Goal: Task Accomplishment & Management: Use online tool/utility

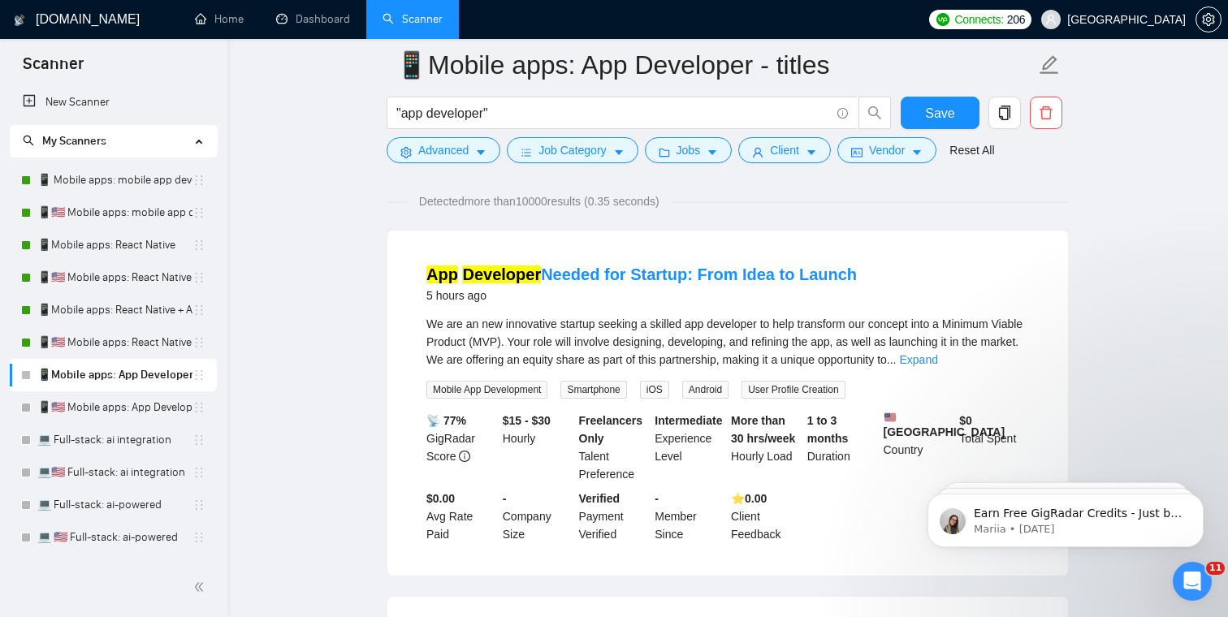
click at [387, 209] on div "Detected more than 10000 results (0.35 seconds)" at bounding box center [728, 202] width 682 height 18
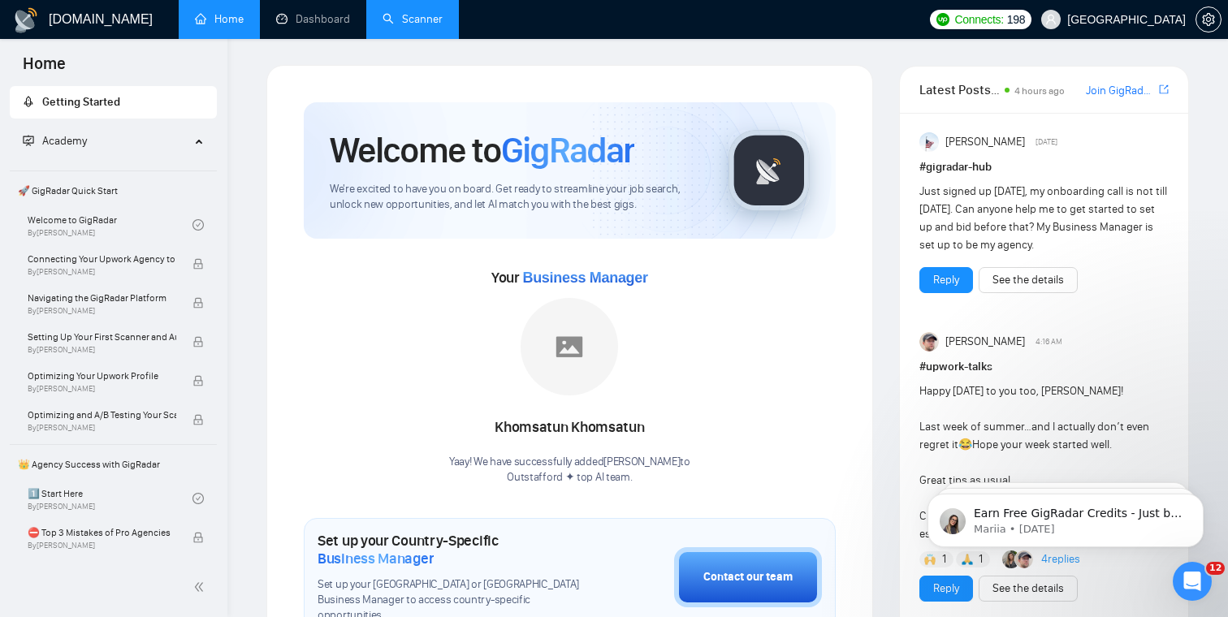
click at [413, 26] on link "Scanner" at bounding box center [413, 19] width 60 height 14
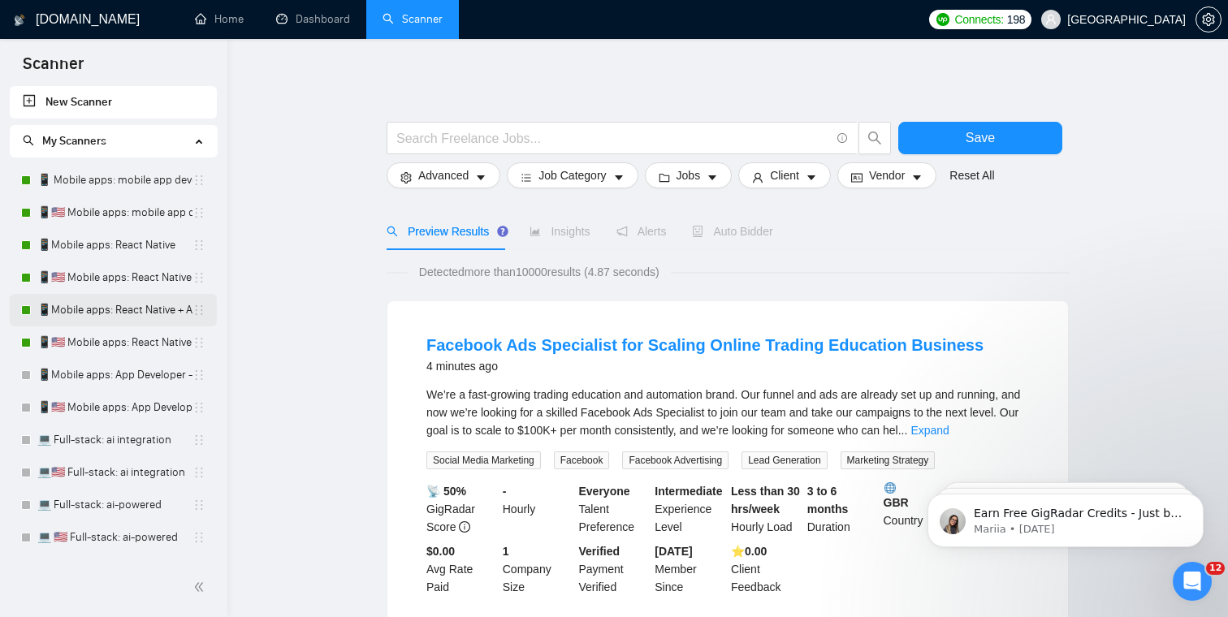
click at [123, 312] on link "📱Mobile apps: React Native + AI integration" at bounding box center [114, 310] width 155 height 32
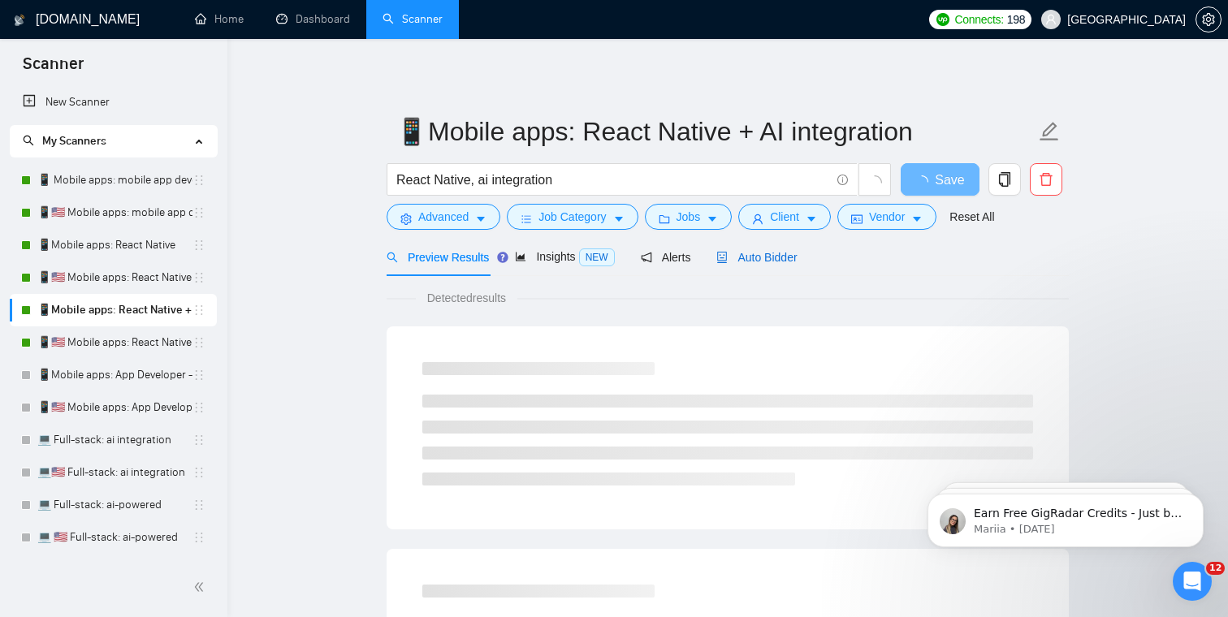
click at [776, 257] on span "Auto Bidder" at bounding box center [756, 257] width 80 height 13
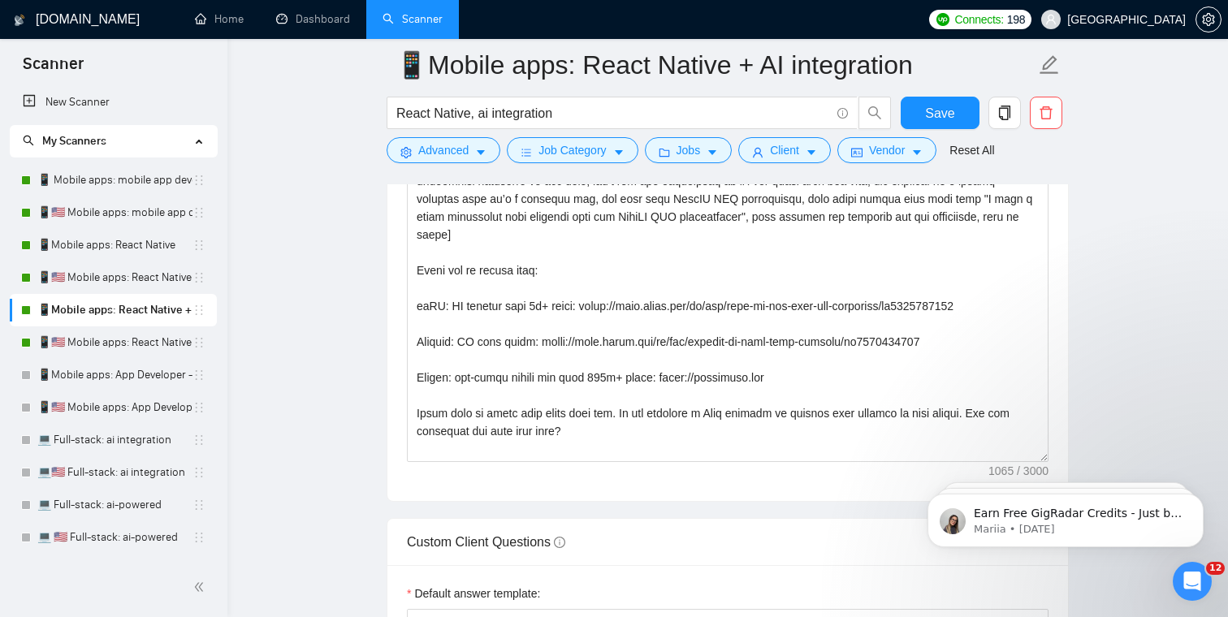
scroll to position [2021, 0]
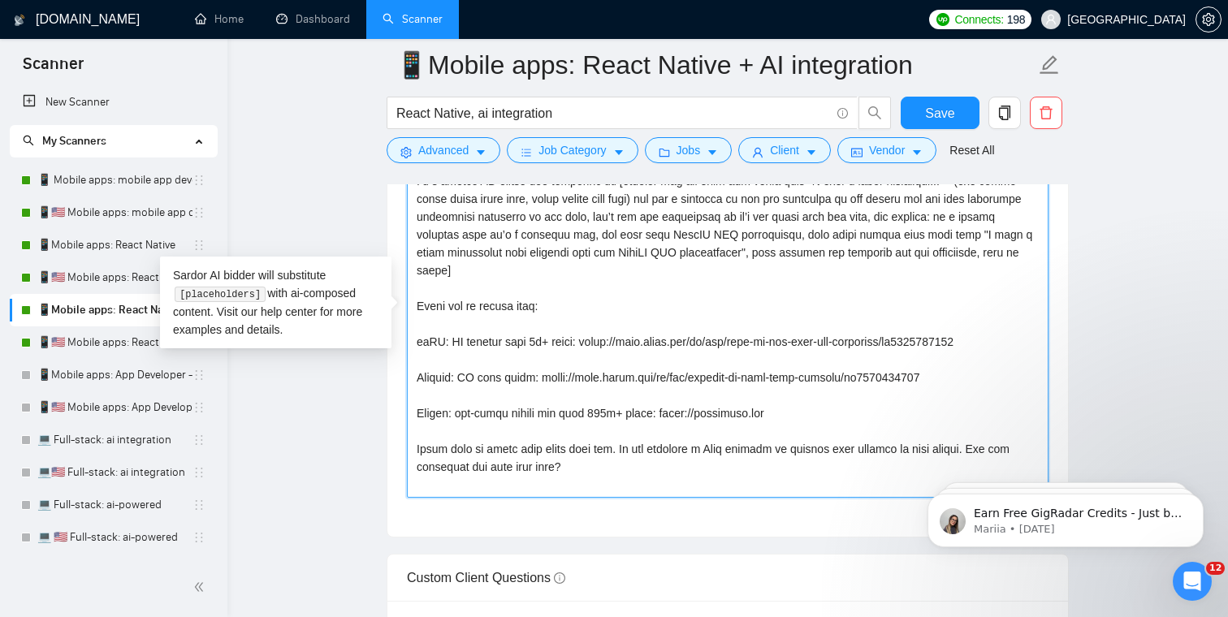
drag, startPoint x: 615, startPoint y: 474, endPoint x: 378, endPoint y: 148, distance: 403.6
click at [378, 148] on main "📱Mobile apps: React Native + AI integration React Native, ai integration Save A…" at bounding box center [727, 548] width 949 height 5009
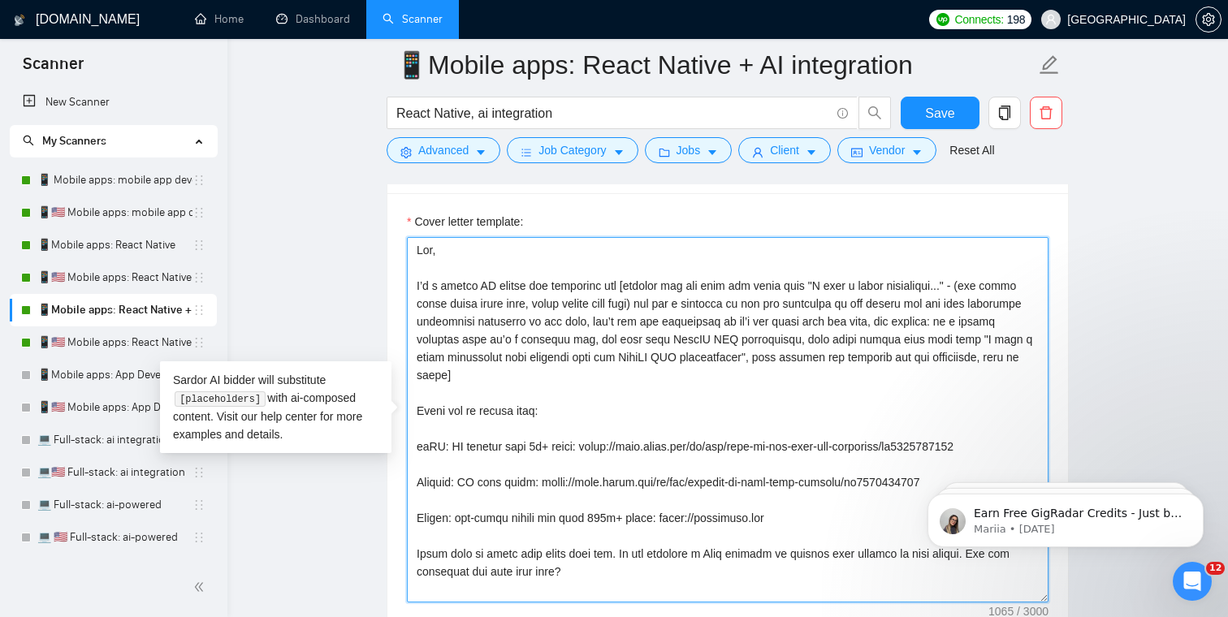
scroll to position [1923, 0]
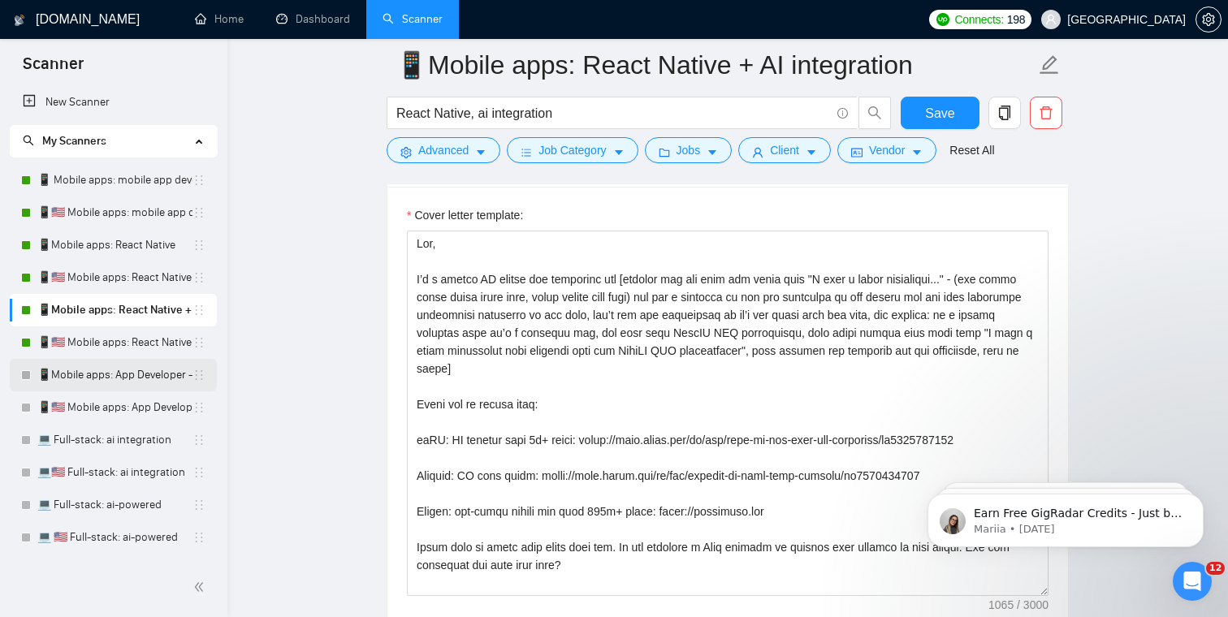
click at [107, 379] on link "📱Mobile apps: App Developer - titles" at bounding box center [114, 375] width 155 height 32
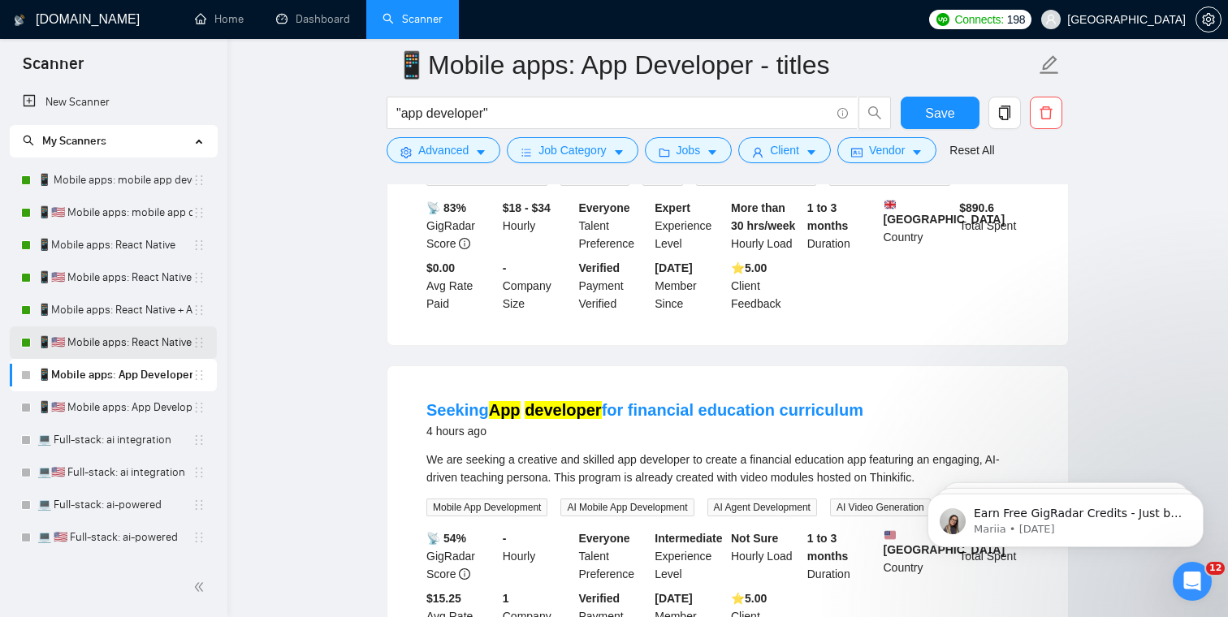
scroll to position [322, 0]
click at [137, 175] on link "📱 Mobile apps: mobile app developer" at bounding box center [114, 180] width 155 height 32
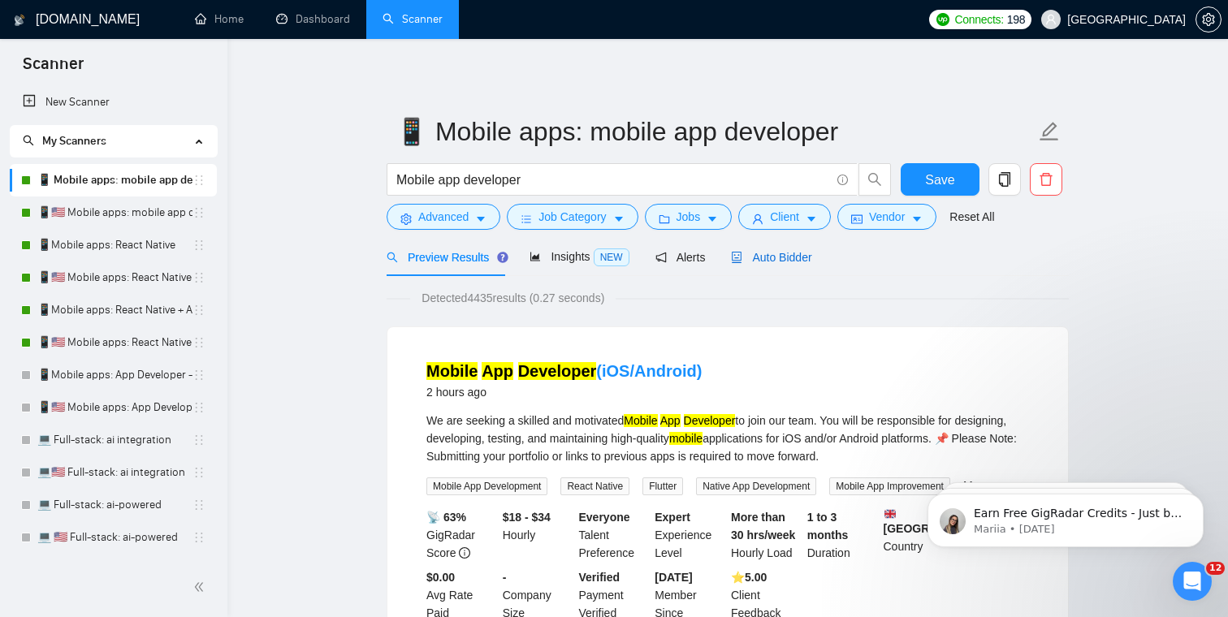
click at [790, 261] on span "Auto Bidder" at bounding box center [771, 257] width 80 height 13
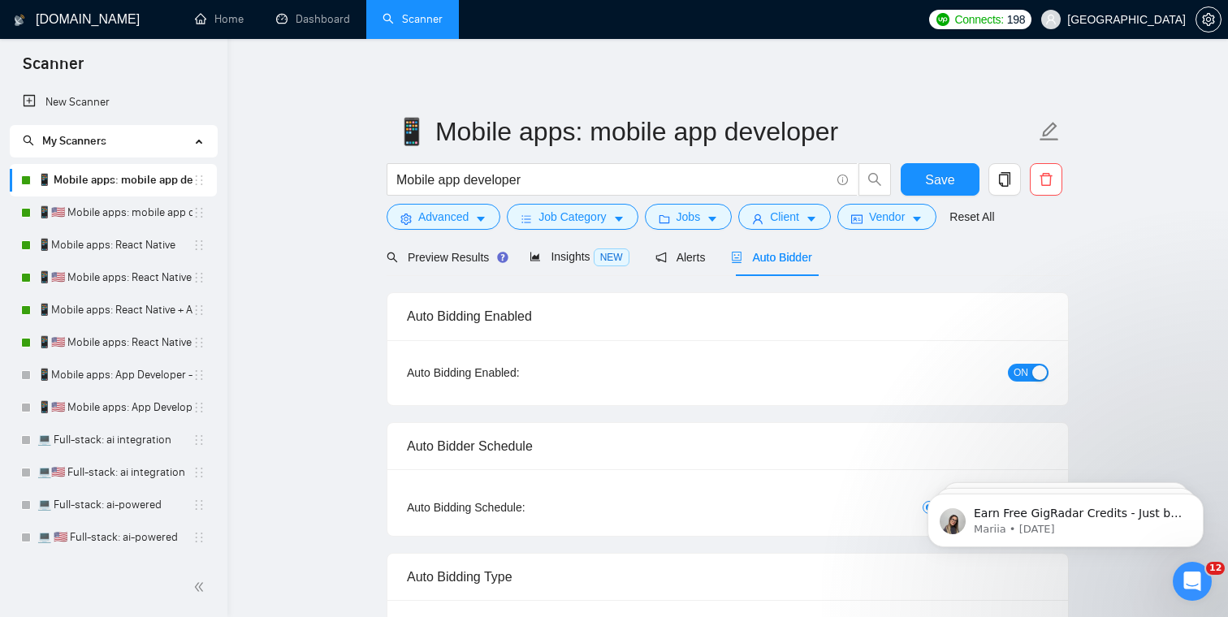
checkbox input "true"
click at [484, 253] on span "Preview Results" at bounding box center [445, 257] width 117 height 13
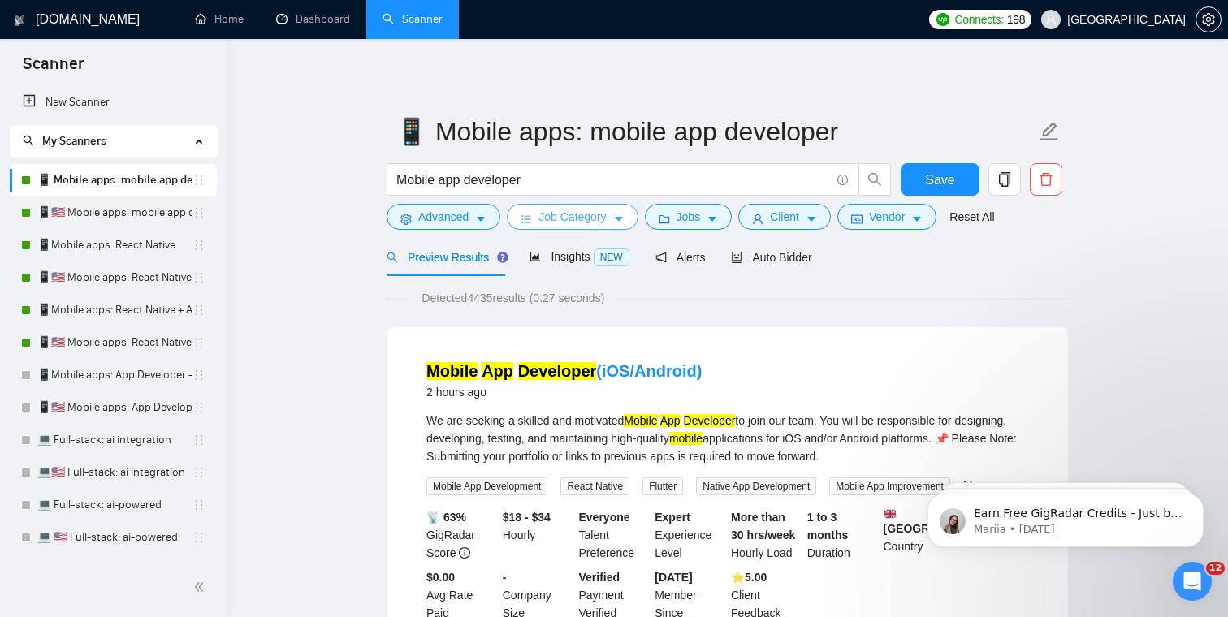
click at [588, 211] on span "Job Category" at bounding box center [572, 217] width 67 height 18
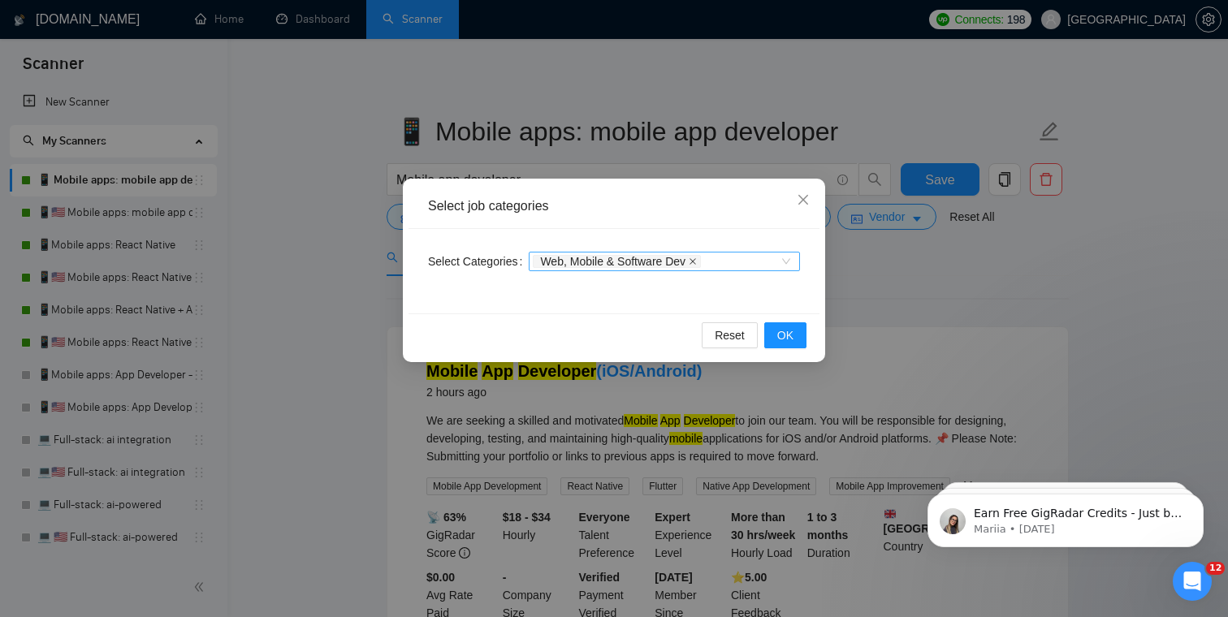
click at [697, 258] on icon "close" at bounding box center [693, 262] width 8 height 8
click at [719, 340] on span "Reset" at bounding box center [730, 336] width 30 height 18
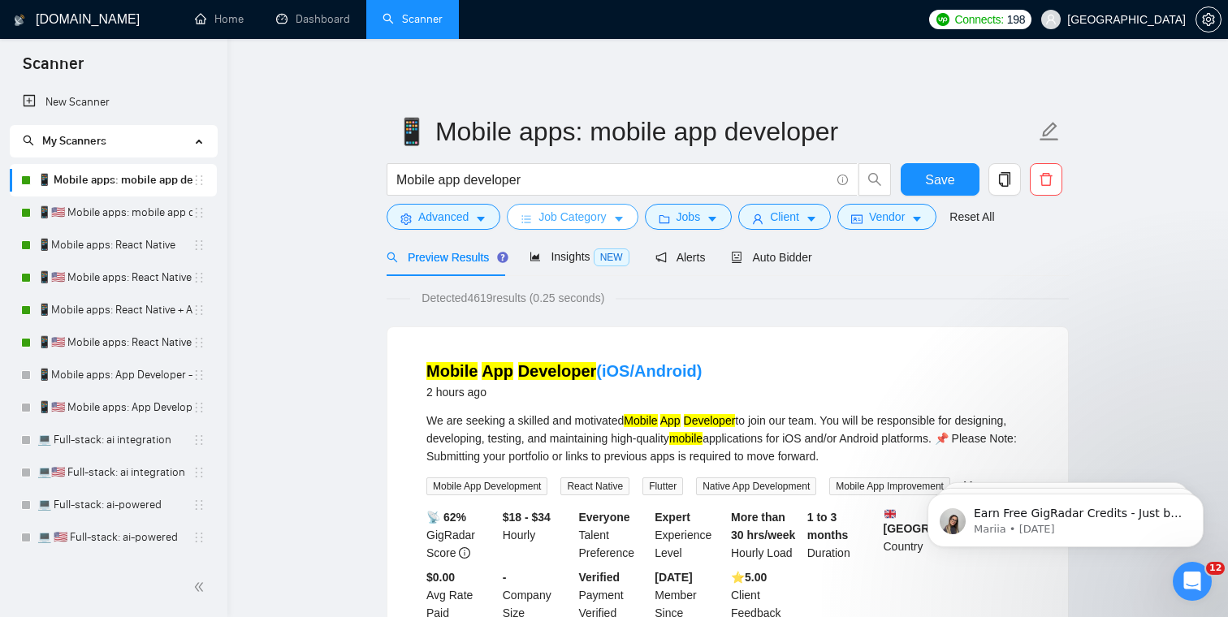
click at [604, 223] on span "Job Category" at bounding box center [572, 217] width 67 height 18
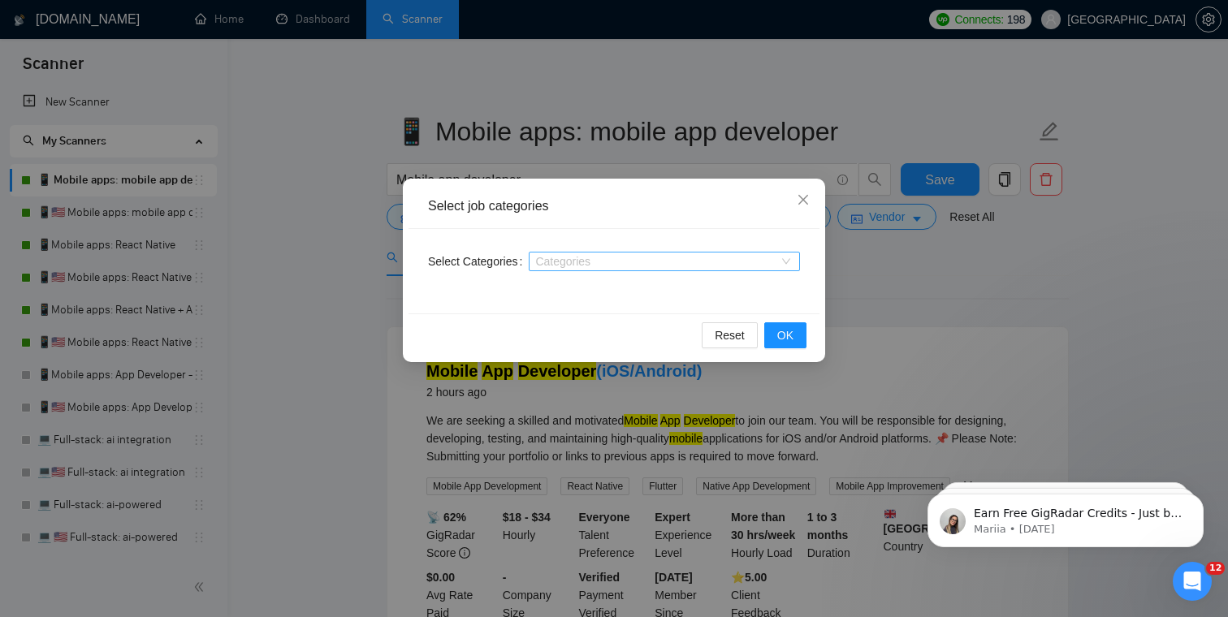
click at [613, 266] on div at bounding box center [656, 261] width 247 height 13
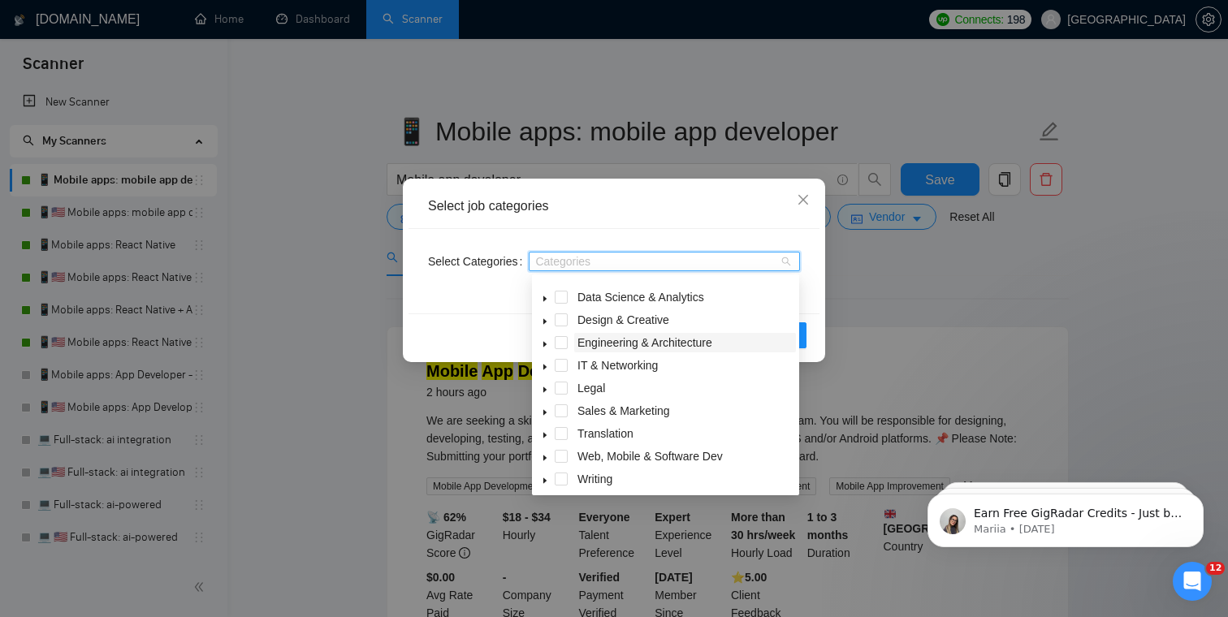
scroll to position [65, 0]
click at [544, 455] on icon "caret-down" at bounding box center [544, 455] width 3 height 6
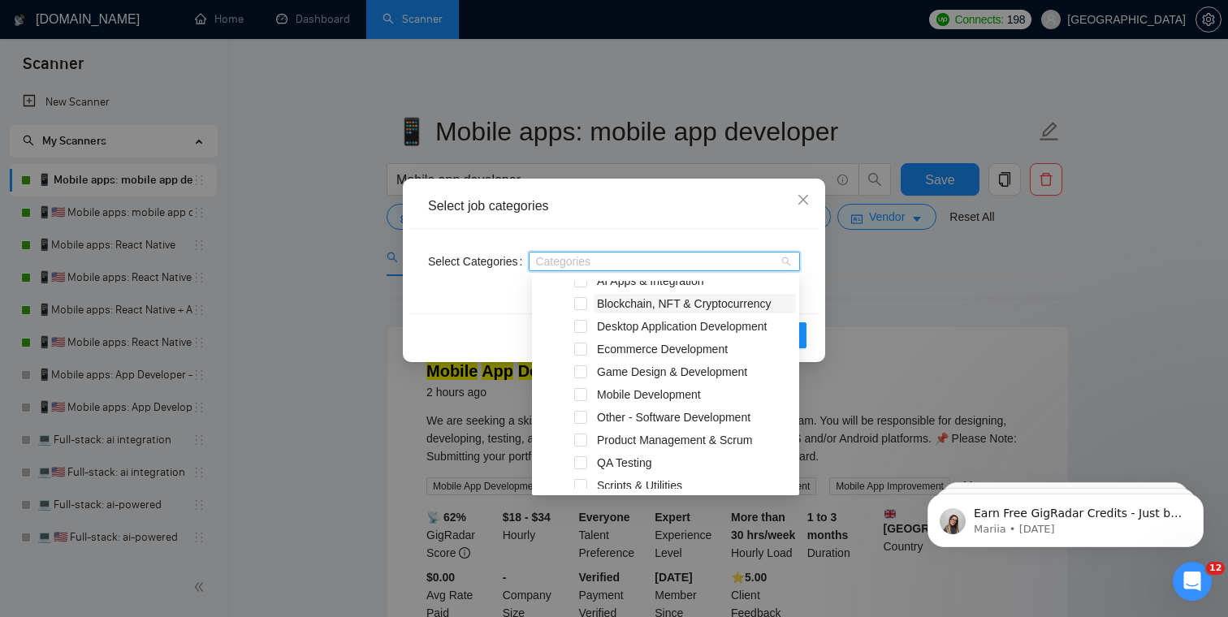
scroll to position [284, 0]
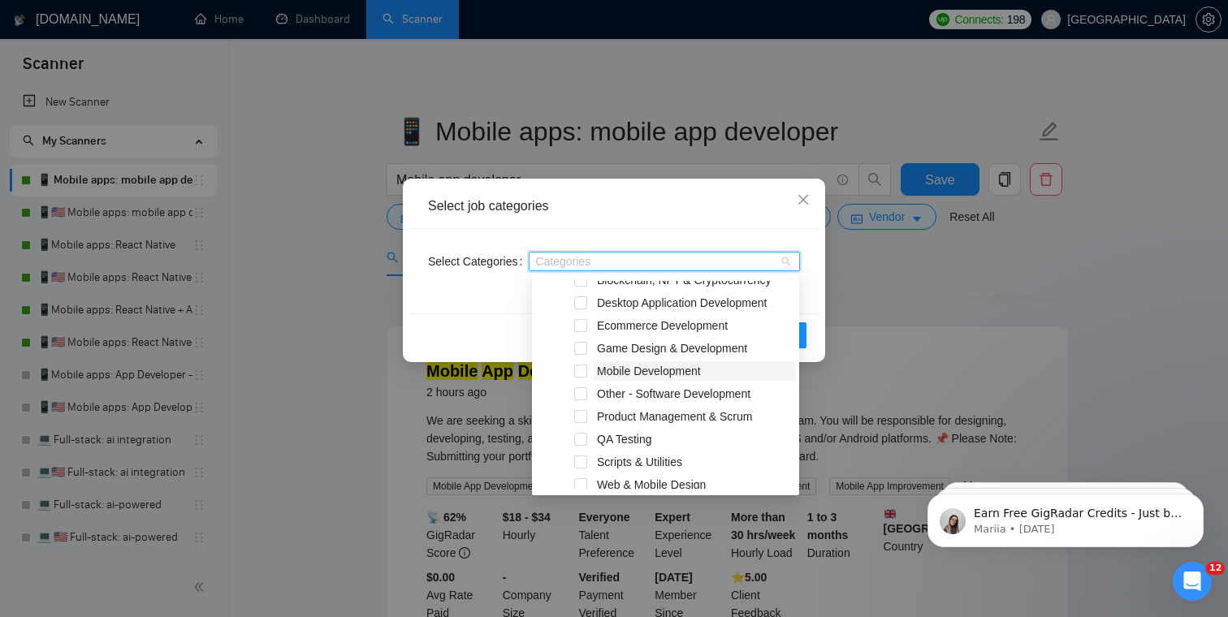
click at [630, 365] on span "Mobile Development" at bounding box center [649, 371] width 104 height 13
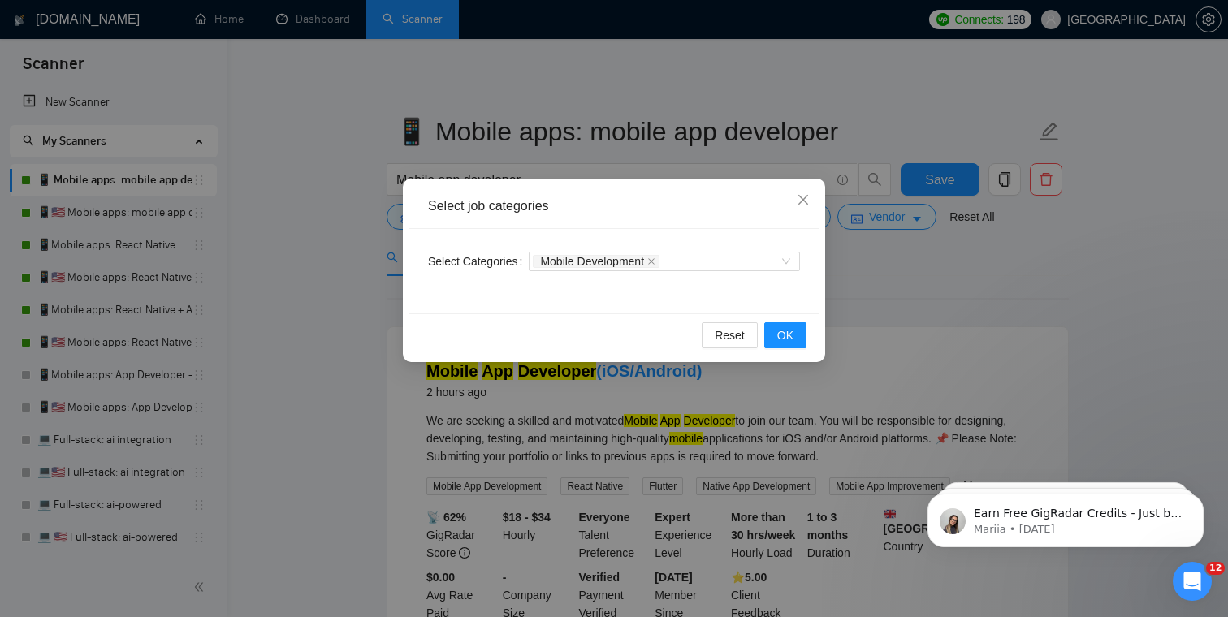
click at [700, 216] on div "Select job categories" at bounding box center [614, 206] width 411 height 45
click at [792, 335] on span "OK" at bounding box center [785, 336] width 16 height 18
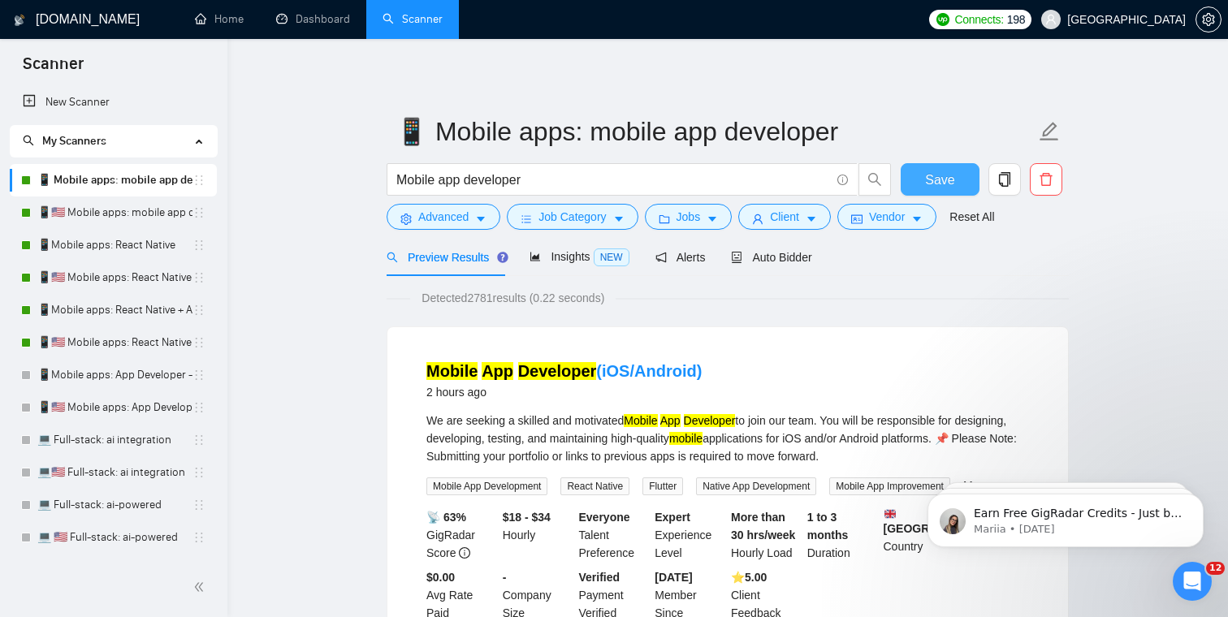
click at [952, 180] on span "Save" at bounding box center [939, 180] width 29 height 20
